Goal: Transaction & Acquisition: Subscribe to service/newsletter

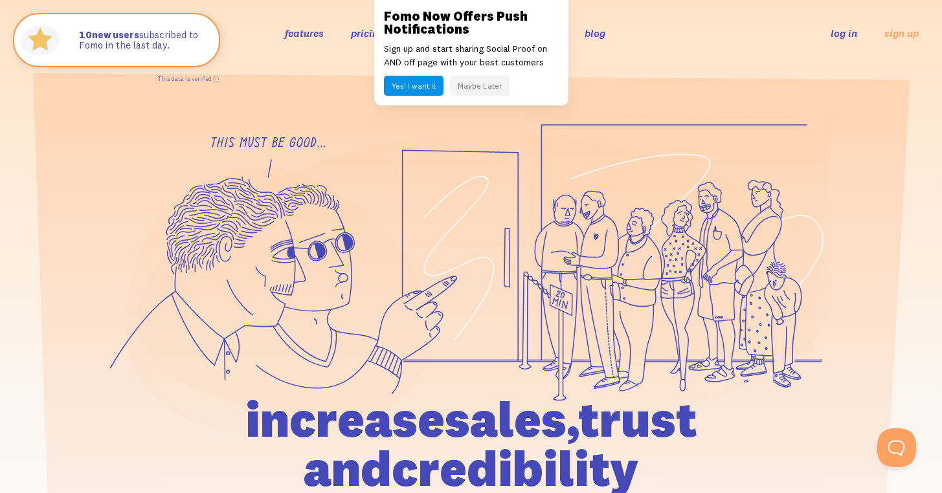
click at [360, 34] on link "pricing" at bounding box center [367, 33] width 33 height 13
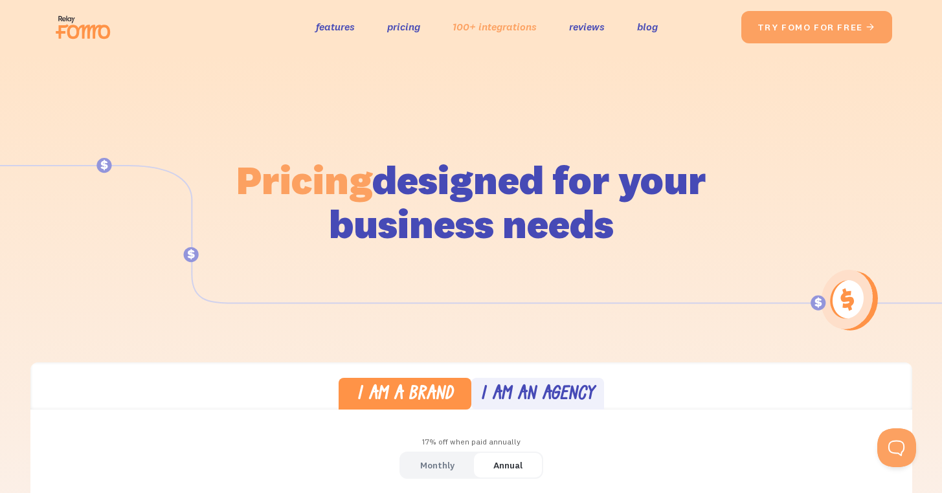
click at [485, 27] on link "100+ integrations" at bounding box center [494, 26] width 84 height 19
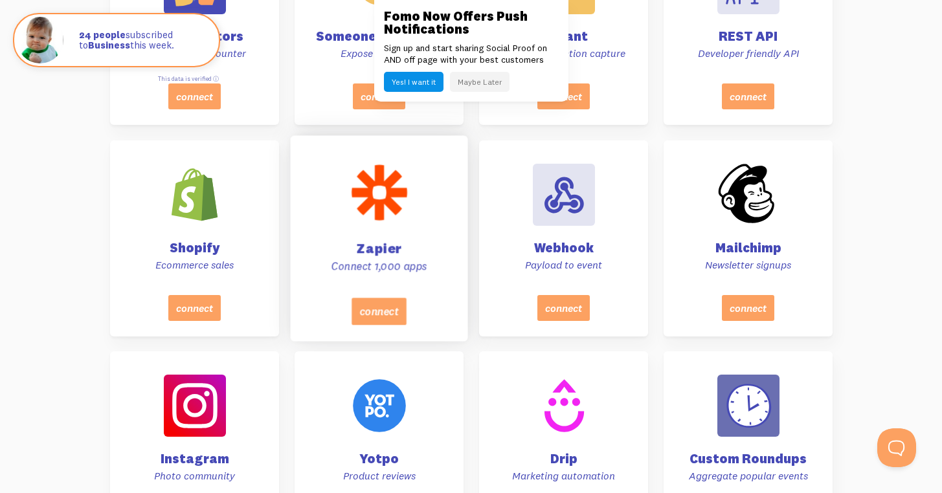
scroll to position [625, 0]
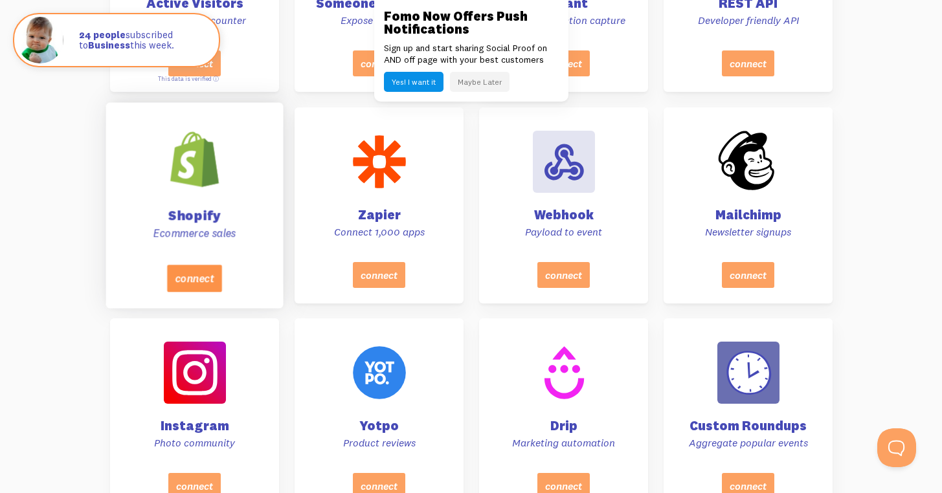
click at [196, 280] on button "connect" at bounding box center [193, 278] width 55 height 27
